Goal: Transaction & Acquisition: Purchase product/service

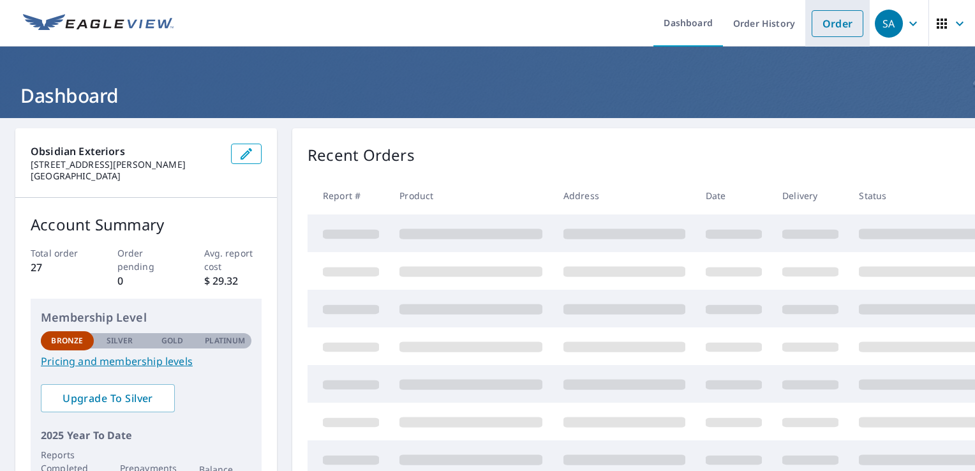
click at [822, 27] on link "Order" at bounding box center [838, 23] width 52 height 27
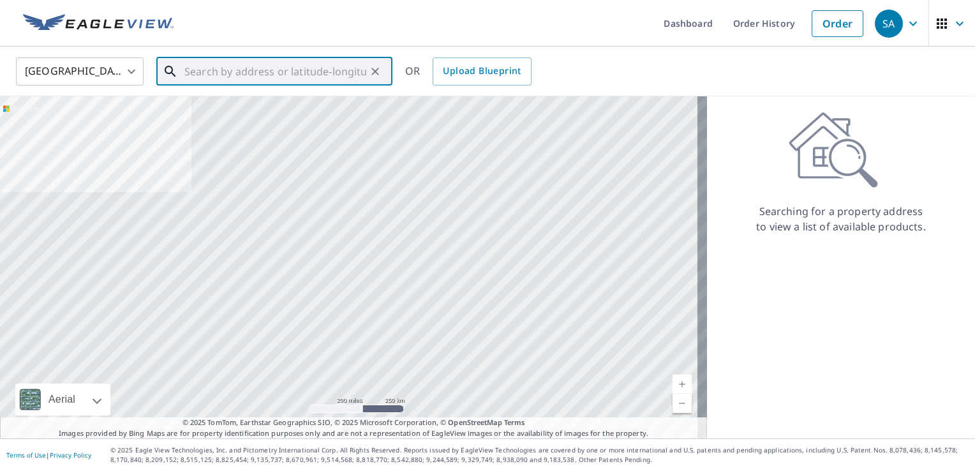
click at [292, 65] on input "text" at bounding box center [275, 72] width 182 height 36
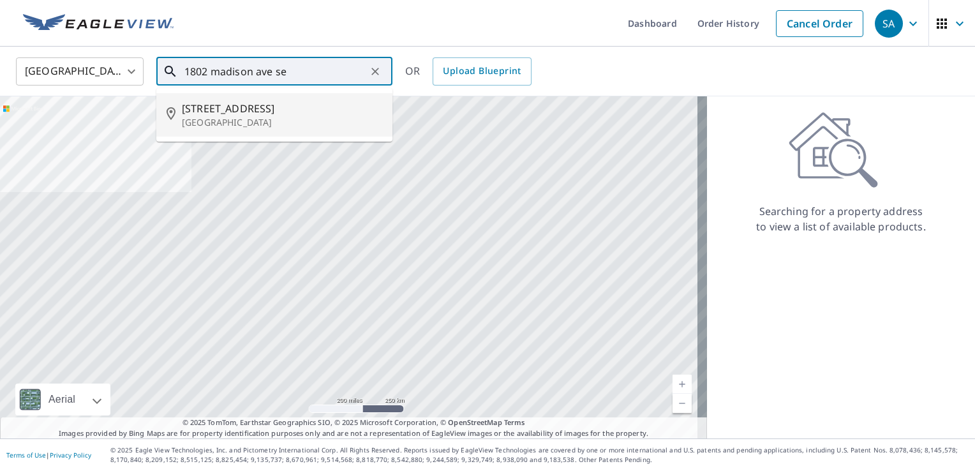
click at [232, 105] on span "[STREET_ADDRESS]" at bounding box center [282, 108] width 200 height 15
type input "[STREET_ADDRESS]"
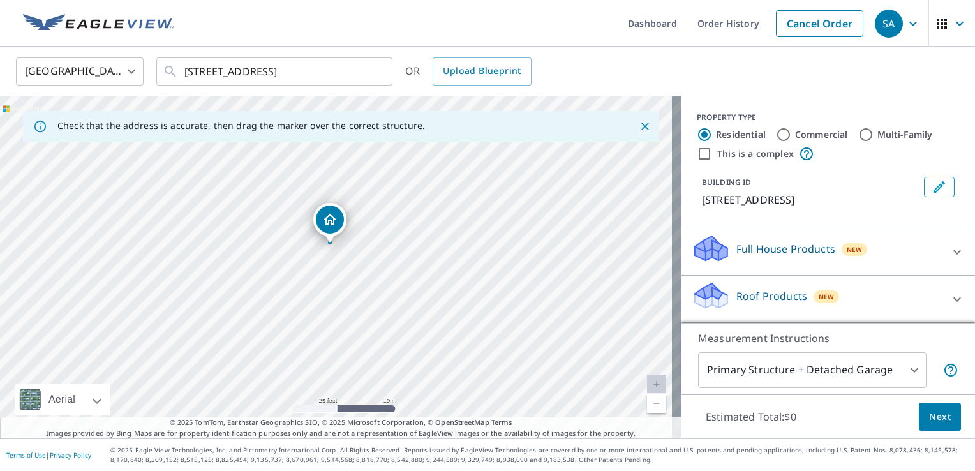
click at [950, 307] on icon at bounding box center [957, 299] width 15 height 15
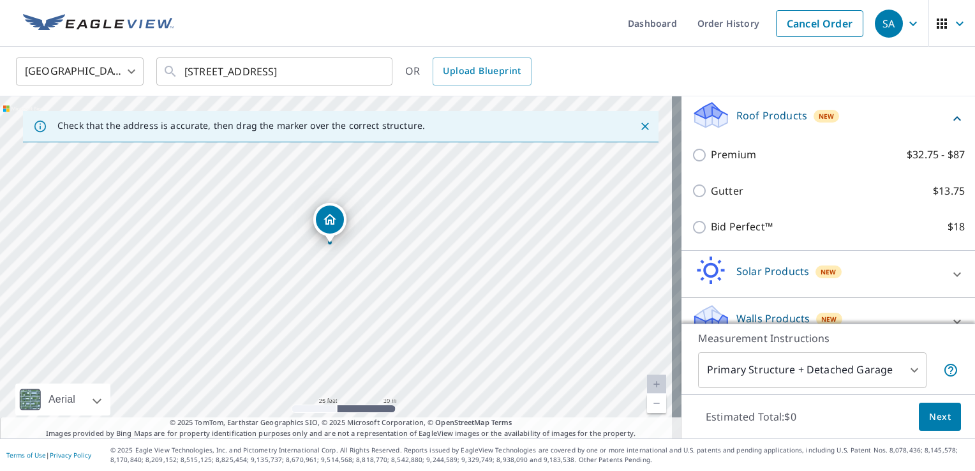
scroll to position [152, 0]
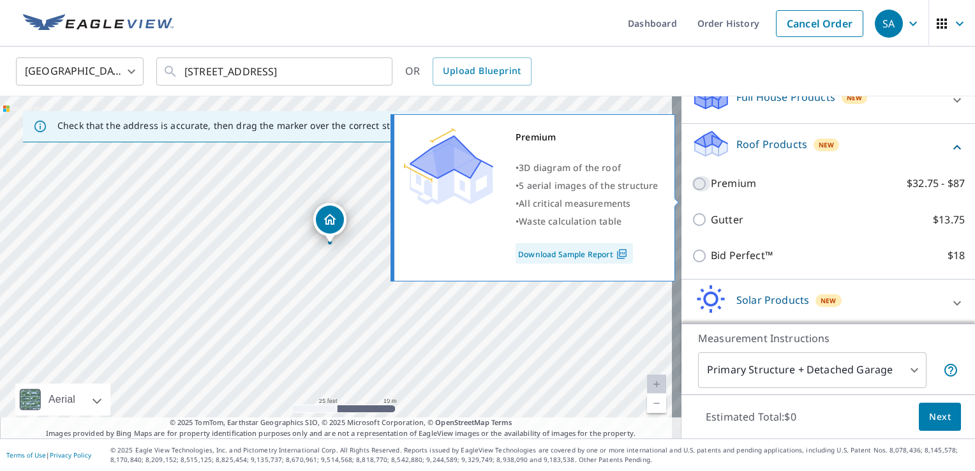
click at [692, 191] on input "Premium $32.75 - $87" at bounding box center [701, 183] width 19 height 15
checkbox input "true"
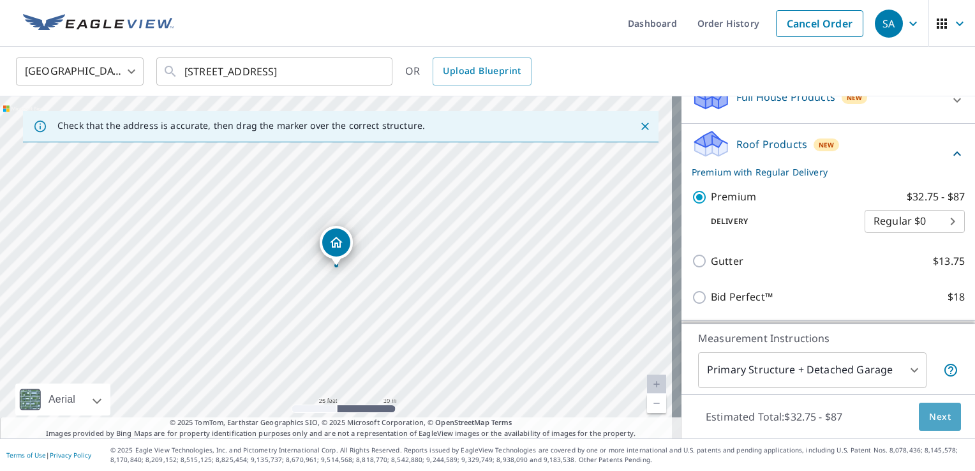
click at [929, 421] on span "Next" at bounding box center [940, 417] width 22 height 16
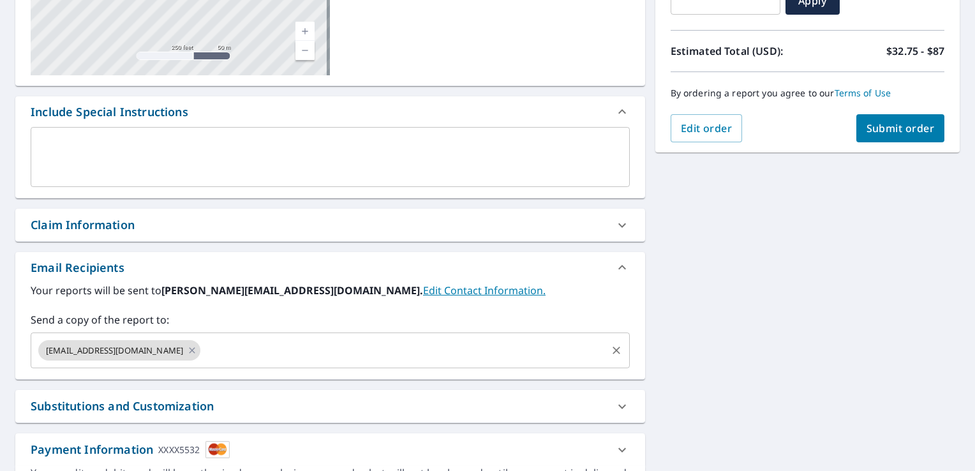
scroll to position [255, 0]
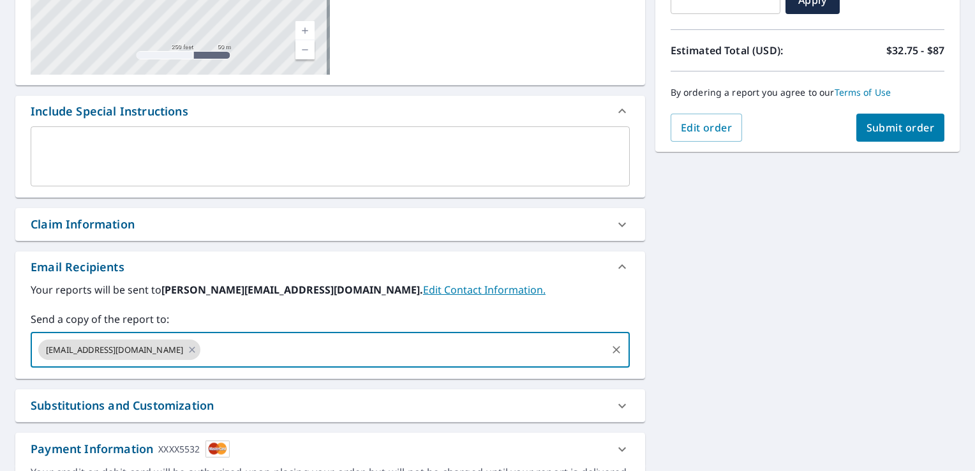
click at [209, 352] on input "text" at bounding box center [403, 350] width 402 height 24
type input "[PERSON_NAME][EMAIL_ADDRESS][DOMAIN_NAME]"
drag, startPoint x: 212, startPoint y: 348, endPoint x: 726, endPoint y: 408, distance: 517.2
click at [726, 408] on div "[STREET_ADDRESS] Aerial Road A standard road map Aerial A detailed look from ab…" at bounding box center [487, 189] width 975 height 653
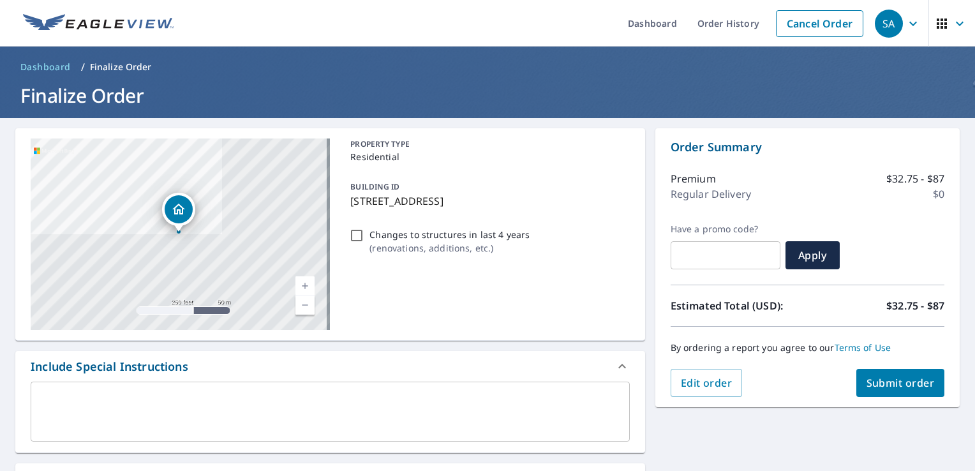
scroll to position [0, 0]
click at [870, 382] on span "Submit order" at bounding box center [901, 383] width 68 height 14
